Goal: Information Seeking & Learning: Learn about a topic

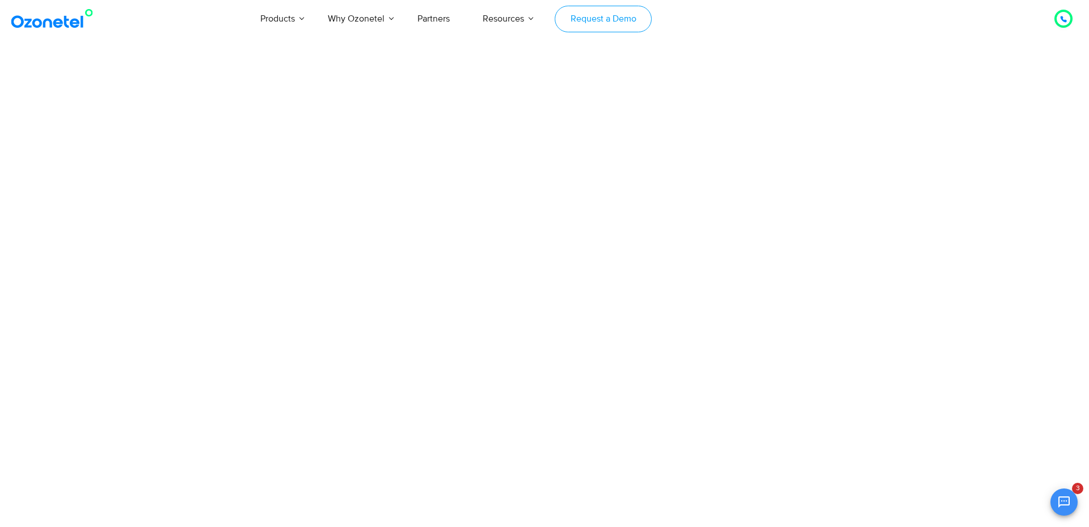
click at [593, 23] on link "Request a Demo" at bounding box center [603, 19] width 97 height 27
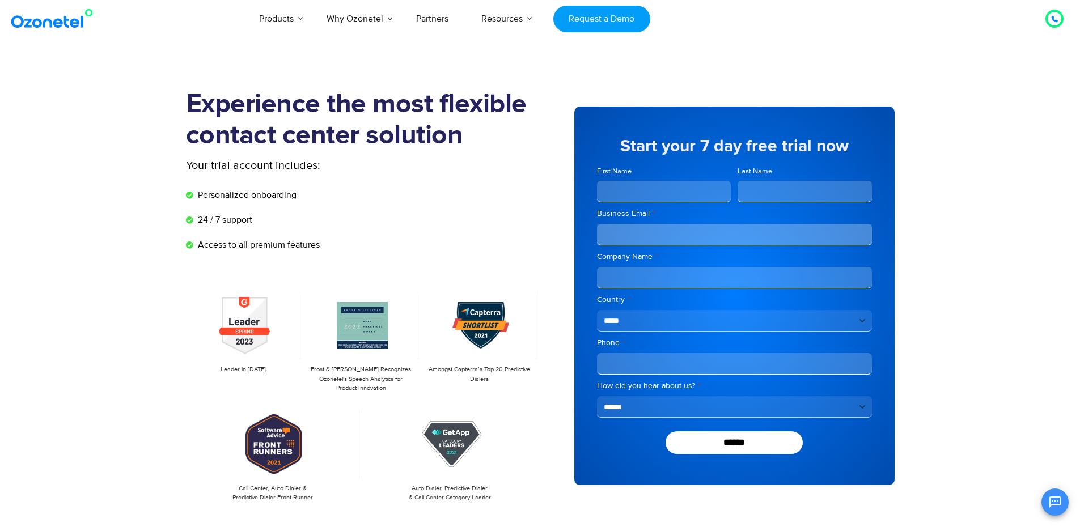
click at [970, 253] on section "Experience the most flexible contact center solution Your trial account include…" at bounding box center [540, 313] width 1080 height 504
click at [654, 193] on input "First Name" at bounding box center [664, 192] width 134 height 22
click at [745, 78] on section "Experience the most flexible contact center solution Your trial account include…" at bounding box center [540, 313] width 1080 height 504
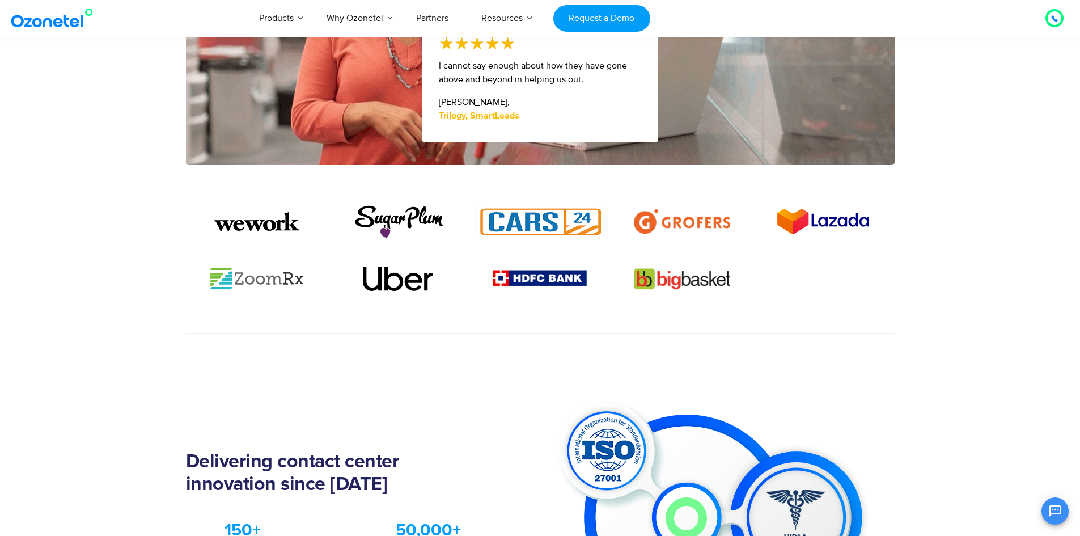
scroll to position [681, 0]
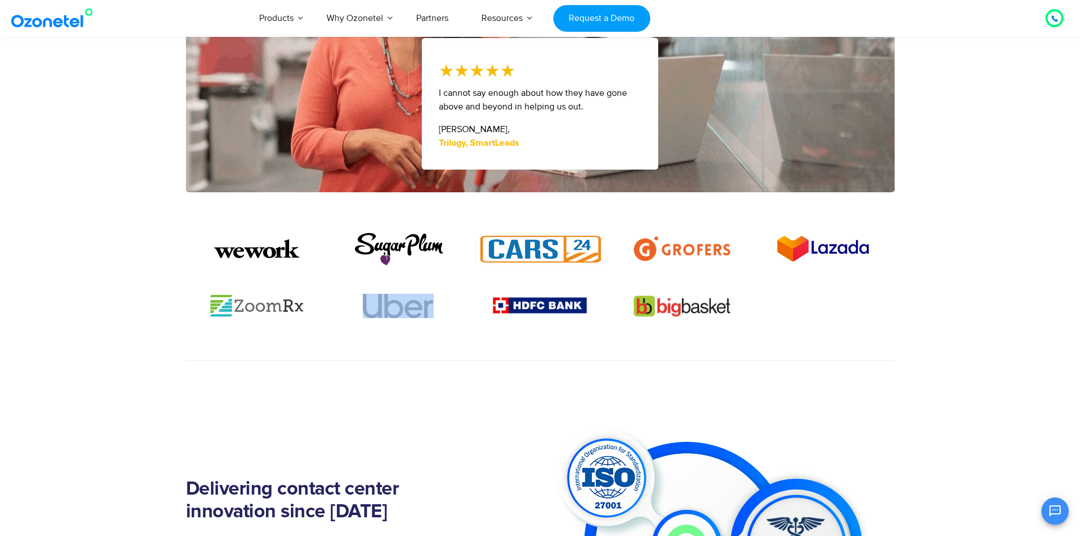
drag, startPoint x: 360, startPoint y: 303, endPoint x: 426, endPoint y: 314, distance: 66.7
click at [426, 314] on div at bounding box center [398, 306] width 130 height 24
click at [428, 344] on section at bounding box center [540, 325] width 709 height 69
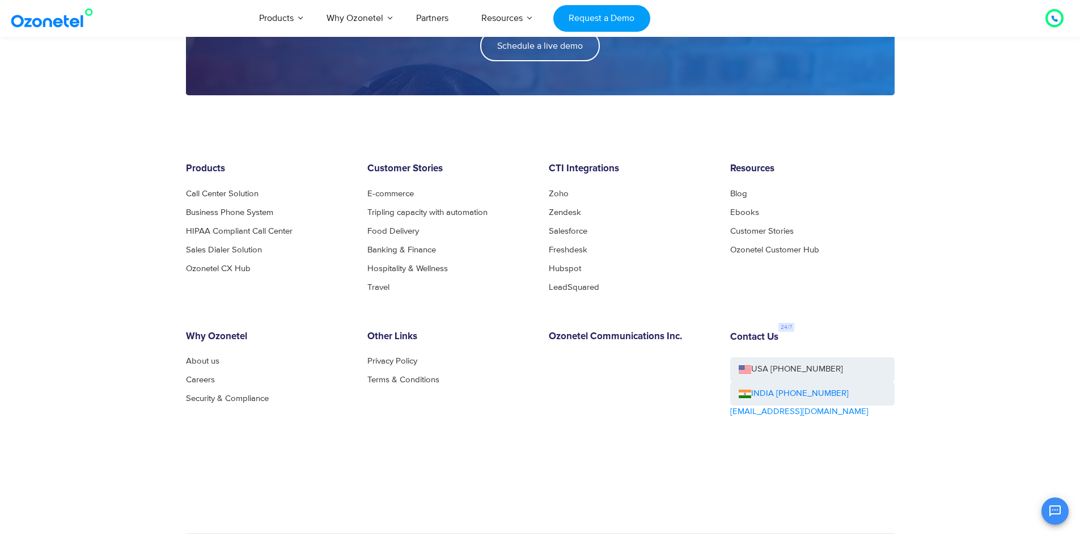
scroll to position [1738, 0]
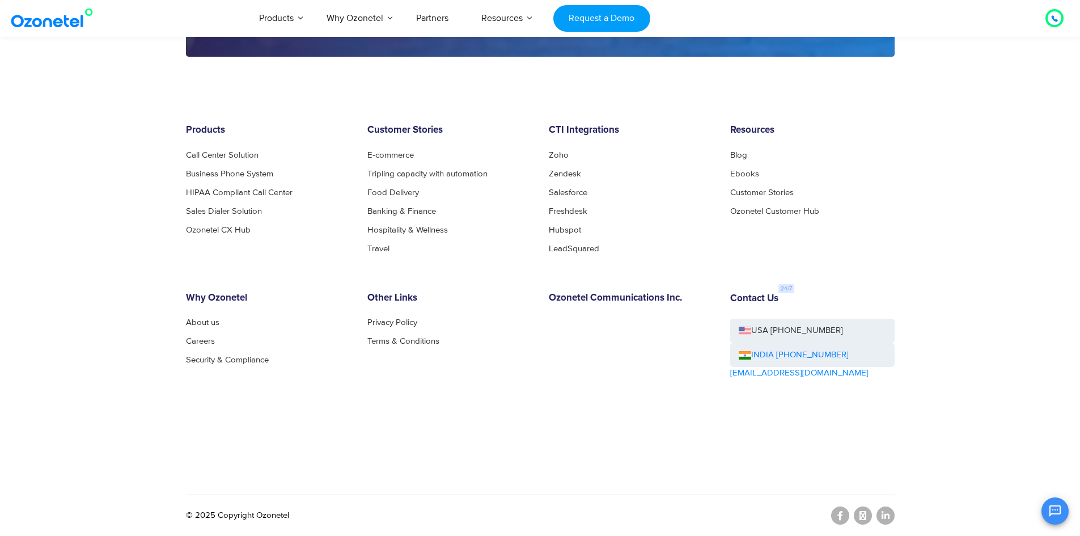
click at [74, 104] on footer "Products Call Center Solution Business Phone System HIPAA Compliant Call Center…" at bounding box center [540, 301] width 1080 height 467
drag, startPoint x: 0, startPoint y: 18, endPoint x: 78, endPoint y: 33, distance: 79.6
click at [78, 33] on div "Click to talk to us! Call in progress... Products AI & CX Voice AI Agents Agent…" at bounding box center [540, 17] width 1080 height 37
drag, startPoint x: 90, startPoint y: 18, endPoint x: 42, endPoint y: 107, distance: 101.0
click at [42, 107] on footer "Products Call Center Solution Business Phone System HIPAA Compliant Call Center…" at bounding box center [540, 301] width 1080 height 467
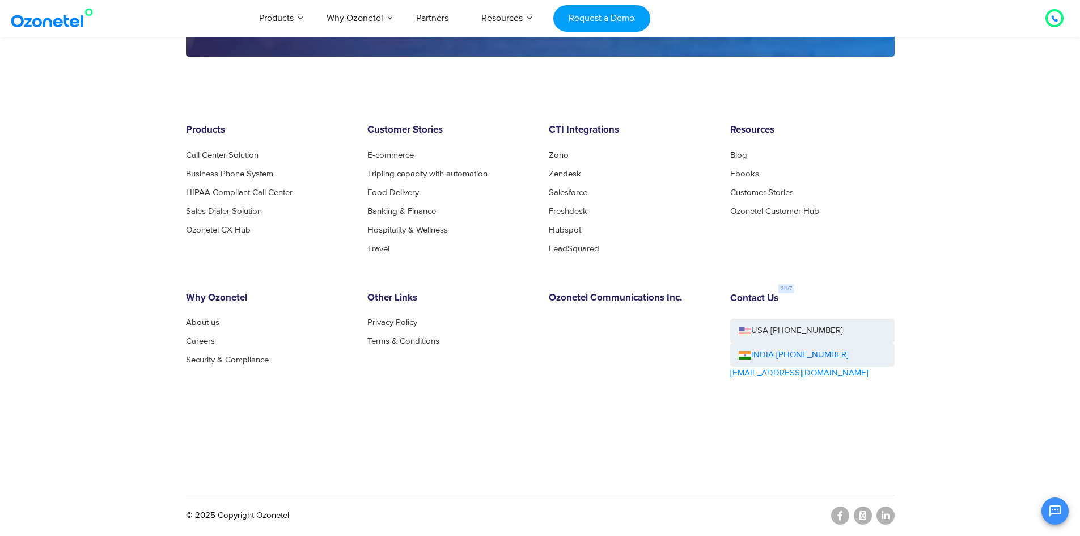
click at [269, 518] on p "© 2025 Copyright Ozonetel" at bounding box center [237, 515] width 103 height 13
copy p "Ozonetel"
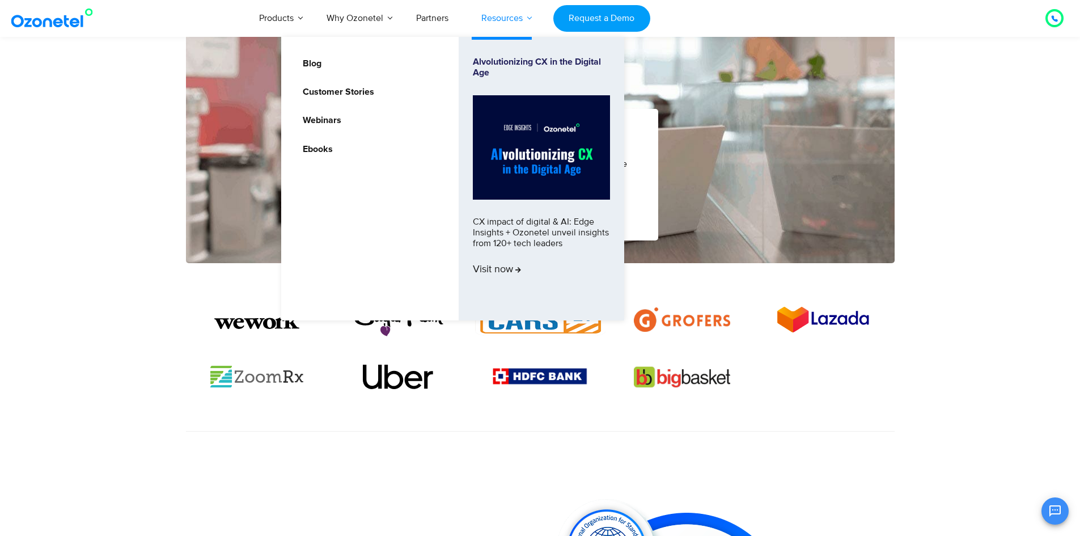
scroll to position [433, 0]
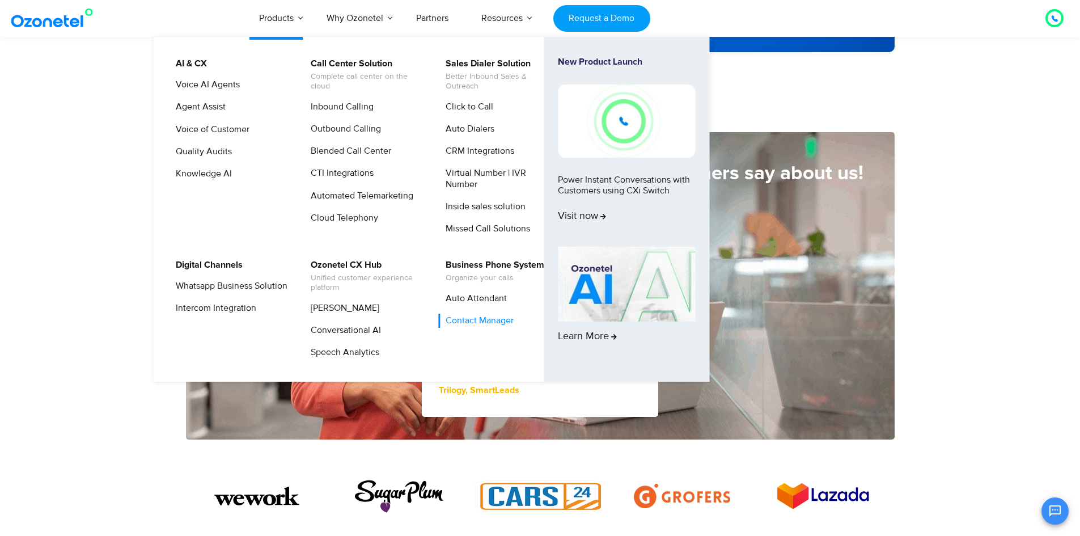
click at [486, 324] on link "Contact Manager" at bounding box center [476, 321] width 77 height 14
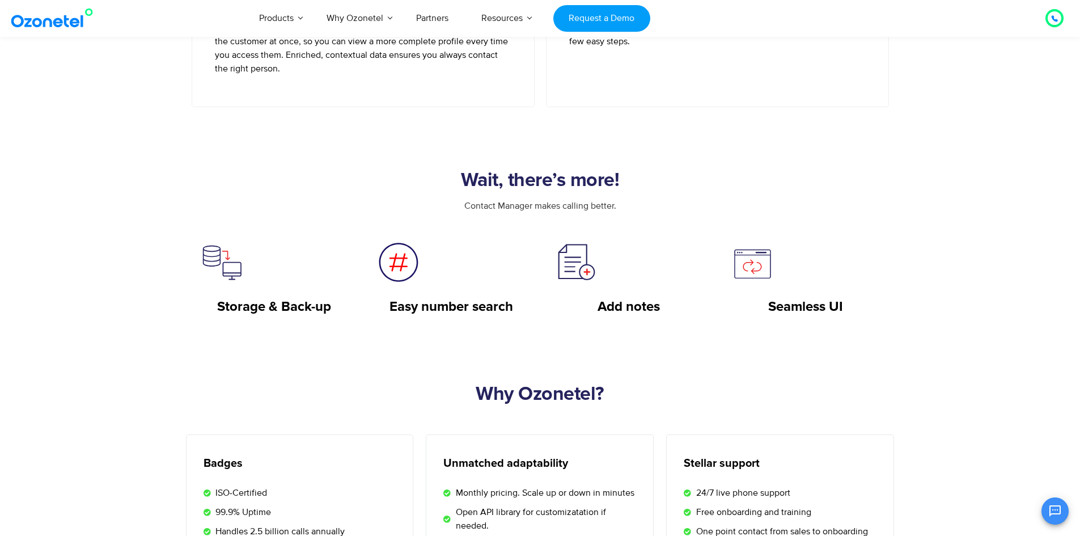
scroll to position [567, 0]
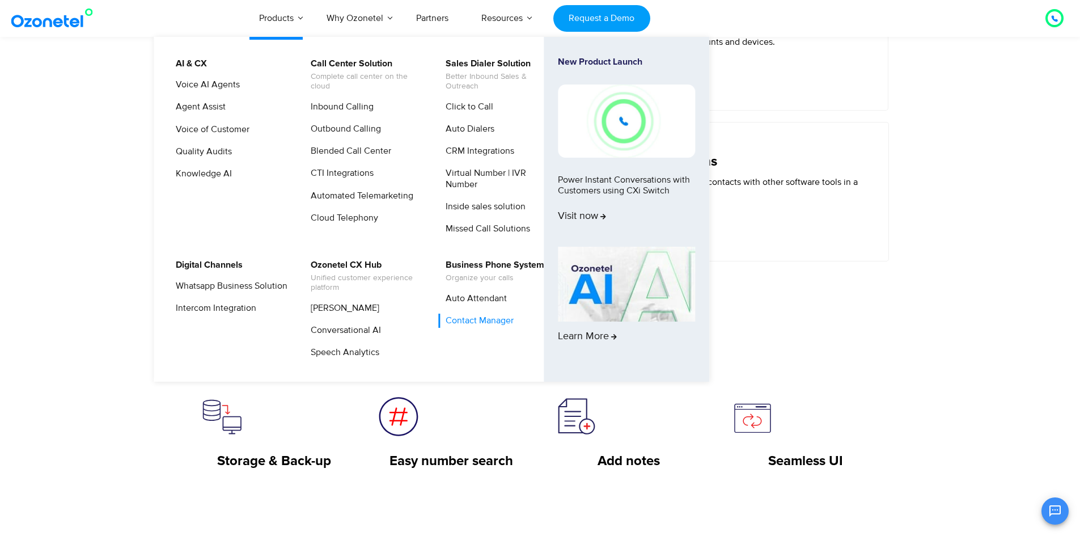
click at [617, 126] on img at bounding box center [626, 120] width 137 height 73
